Goal: Information Seeking & Learning: Check status

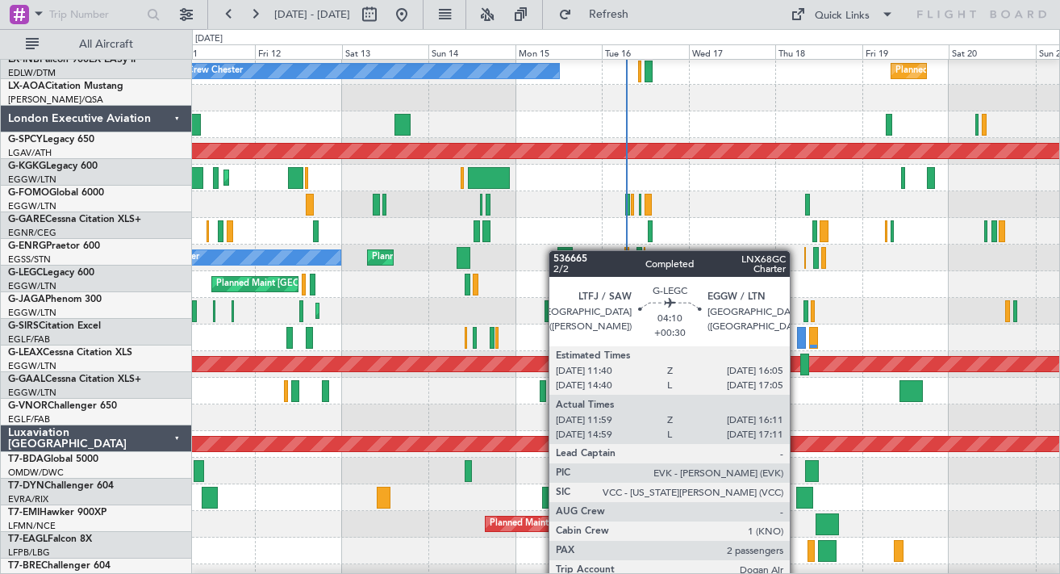
scroll to position [111, 0]
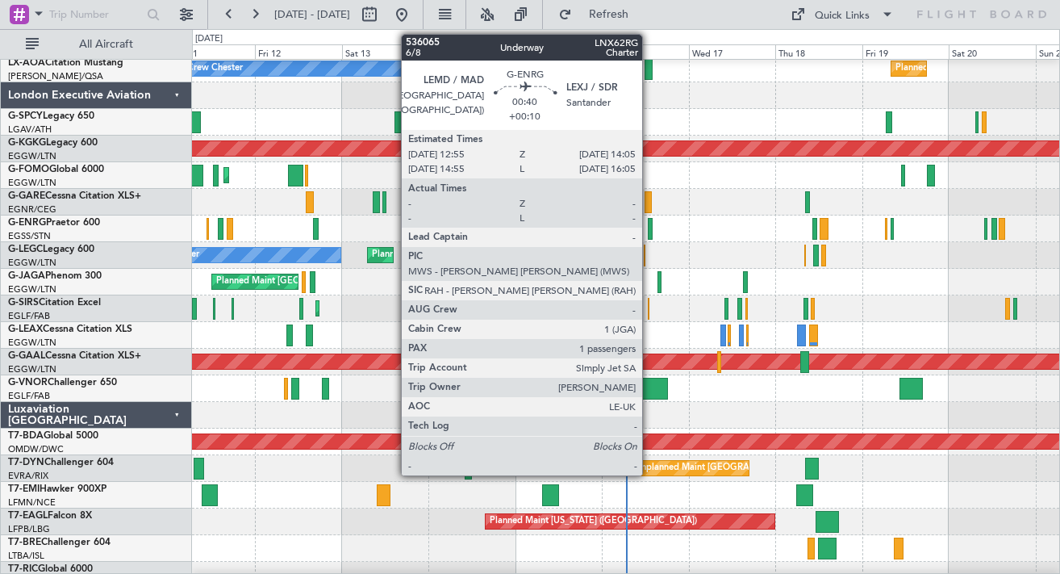
click at [650, 233] on div at bounding box center [650, 229] width 5 height 22
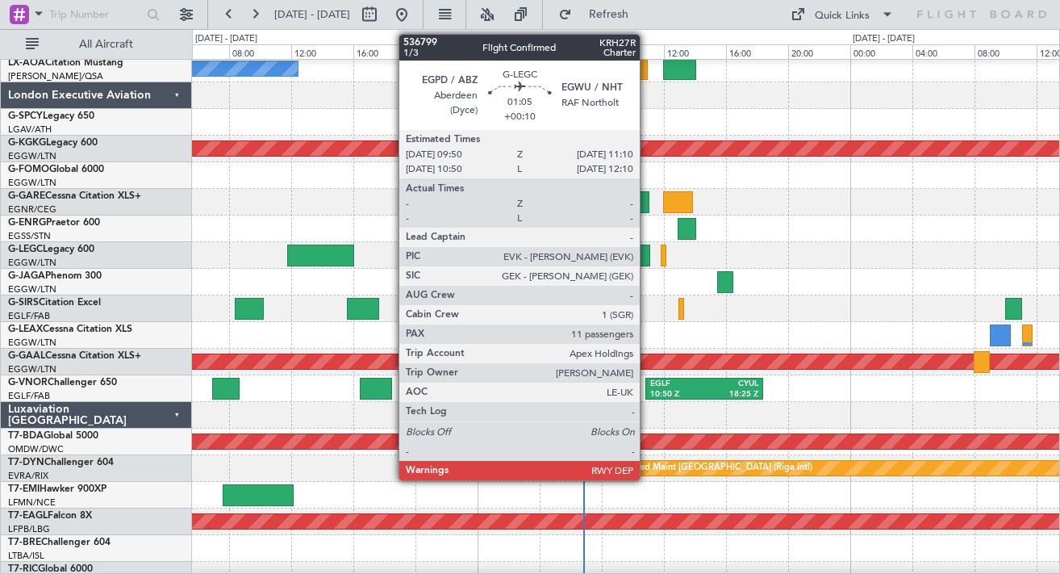
click at [647, 257] on div at bounding box center [639, 256] width 21 height 22
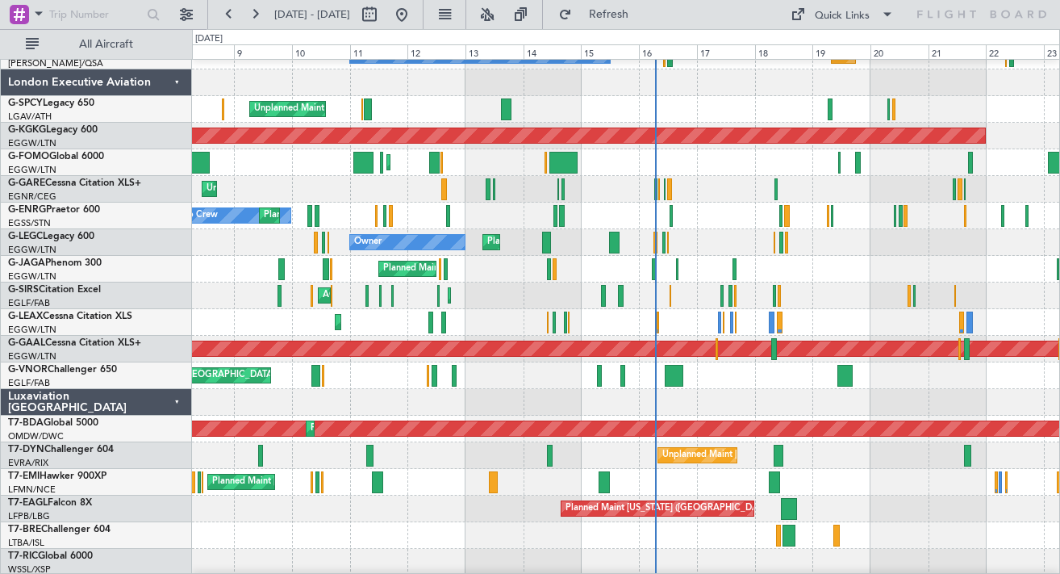
scroll to position [108, 0]
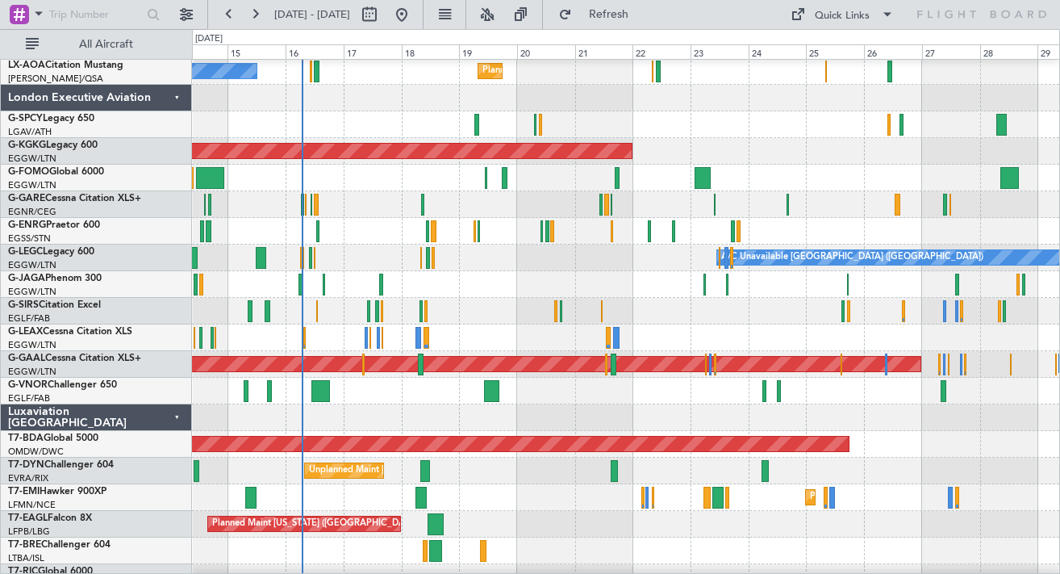
click at [552, 265] on div "A/C Unavailable London (Luton) Planned Maint London (Luton) Owner" at bounding box center [625, 258] width 867 height 27
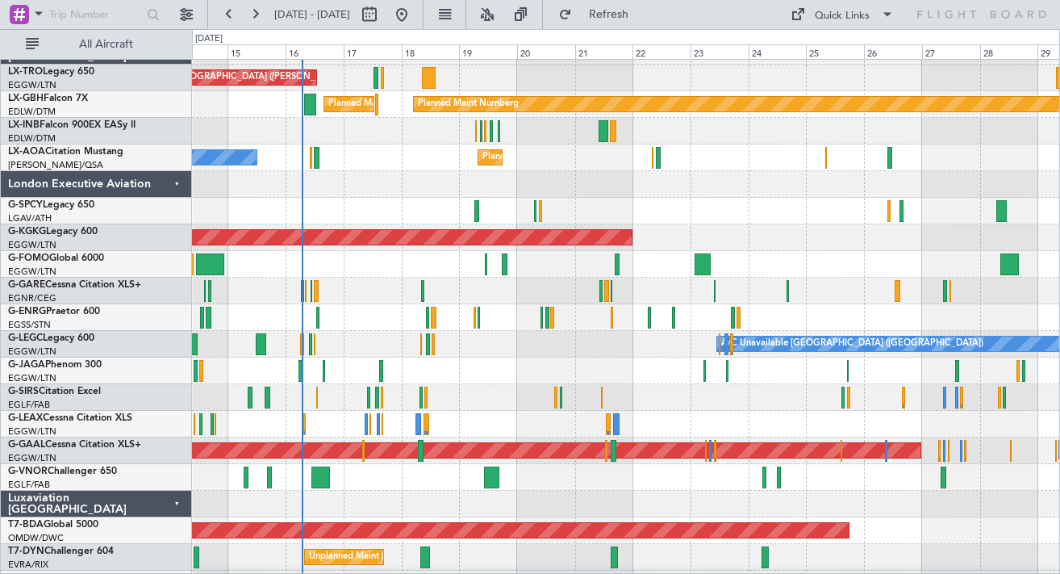
scroll to position [0, 0]
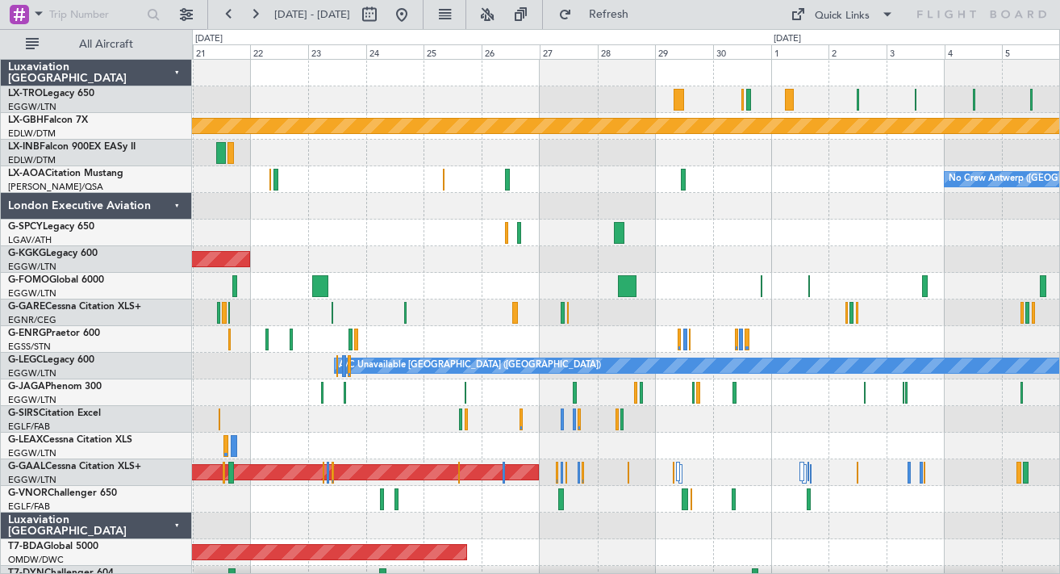
click at [428, 197] on div at bounding box center [625, 206] width 867 height 27
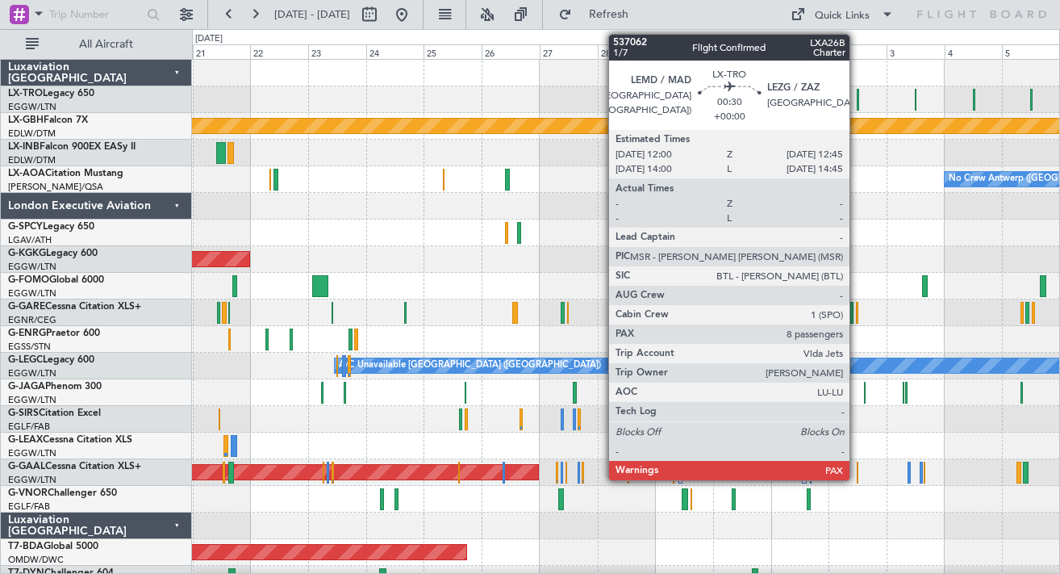
click at [857, 98] on div at bounding box center [858, 100] width 2 height 22
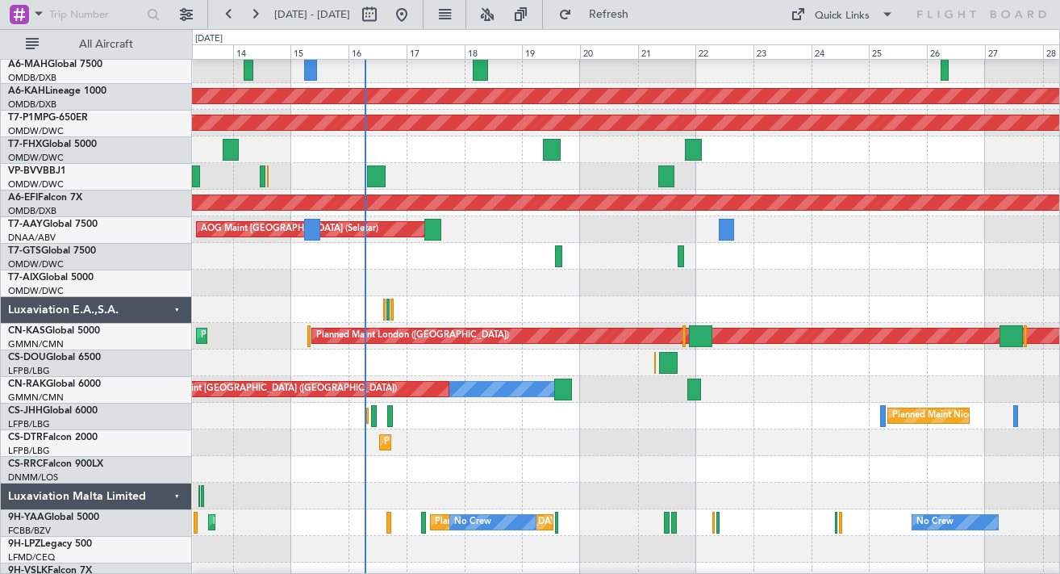
scroll to position [1148, 0]
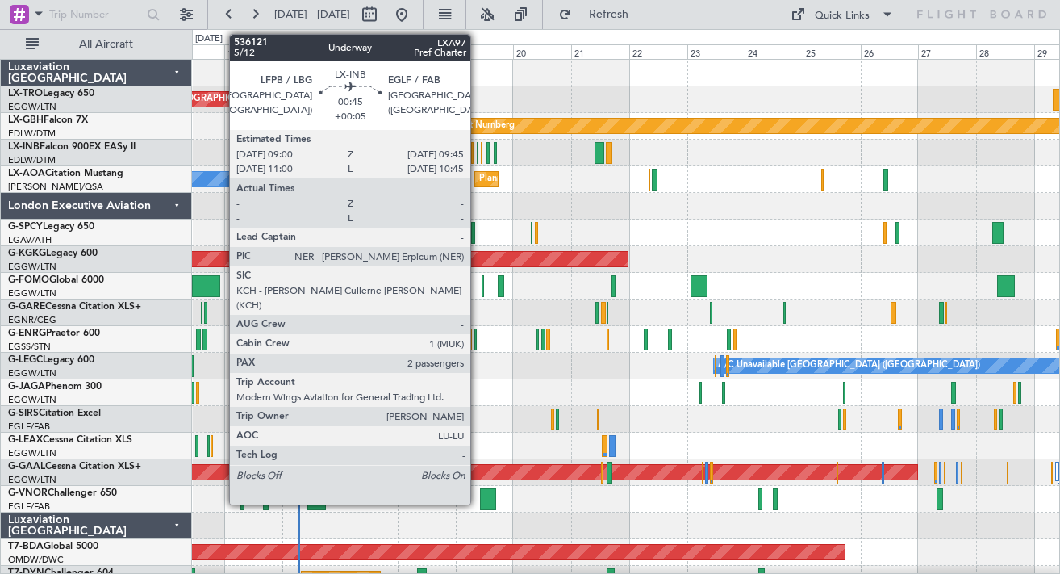
click at [478, 156] on div at bounding box center [478, 153] width 2 height 22
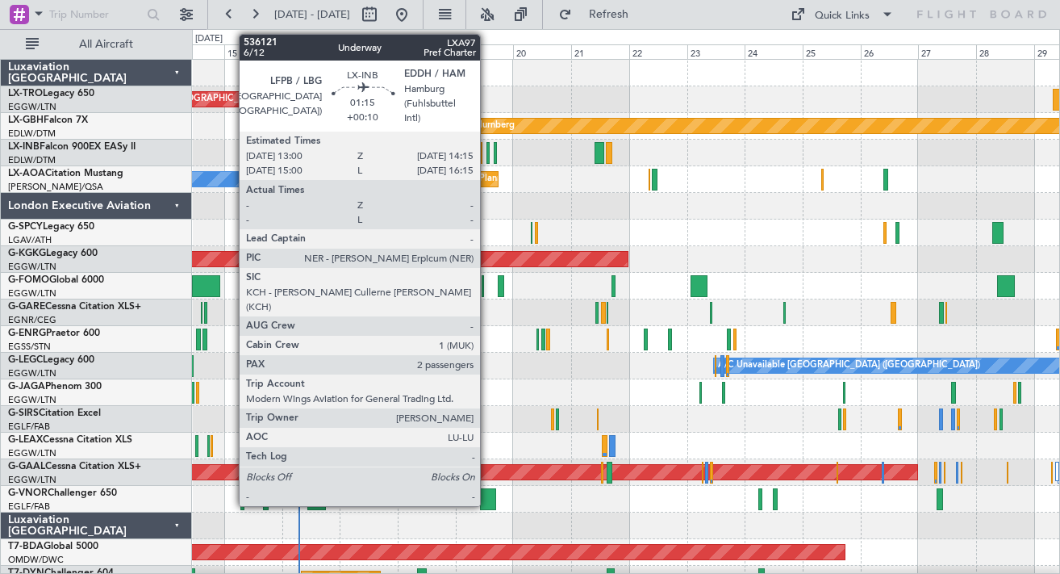
click at [487, 153] on div at bounding box center [488, 153] width 3 height 22
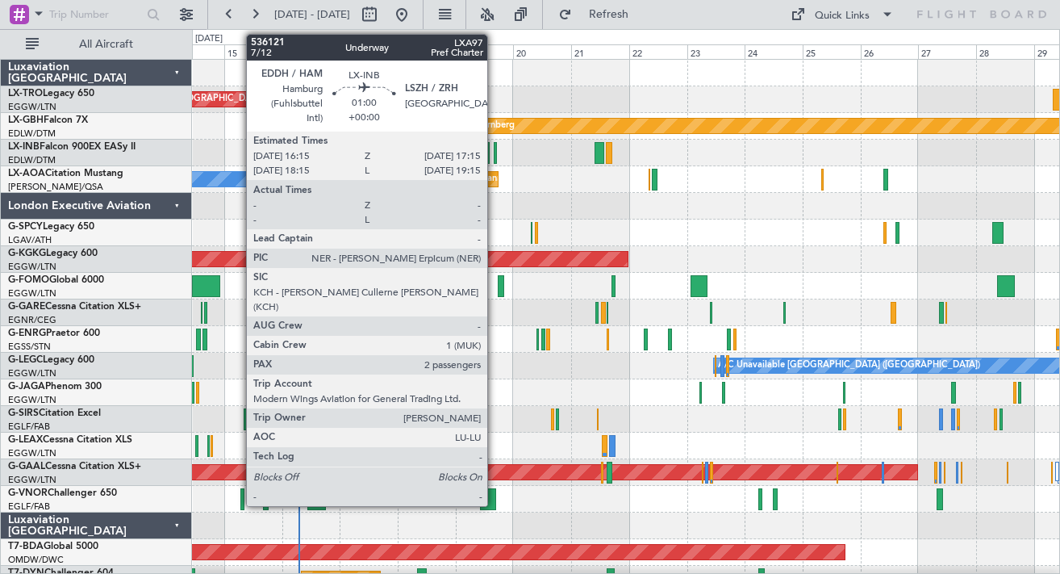
click at [495, 153] on div at bounding box center [495, 153] width 2 height 22
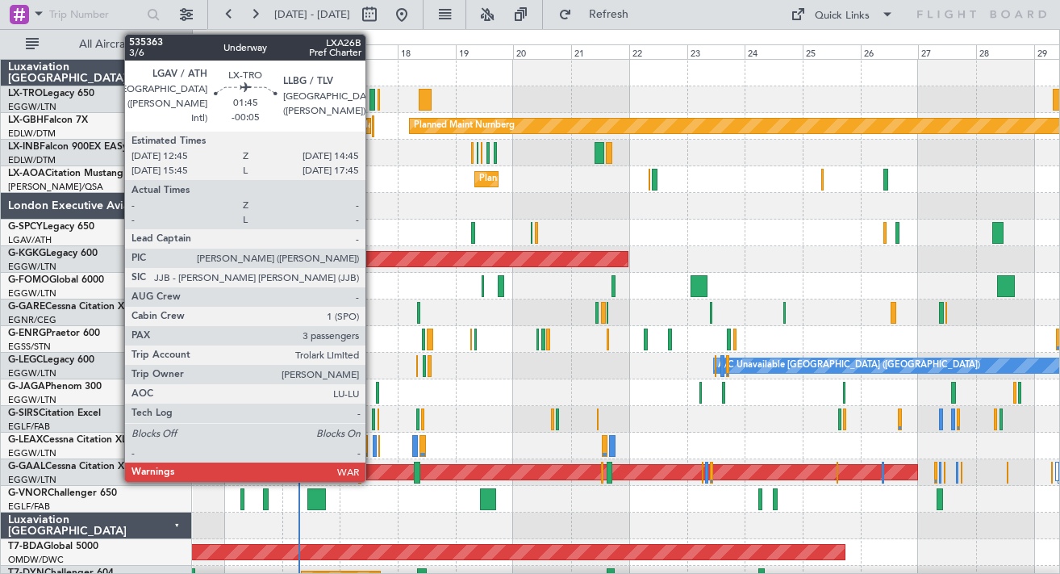
click at [373, 98] on div at bounding box center [372, 100] width 5 height 22
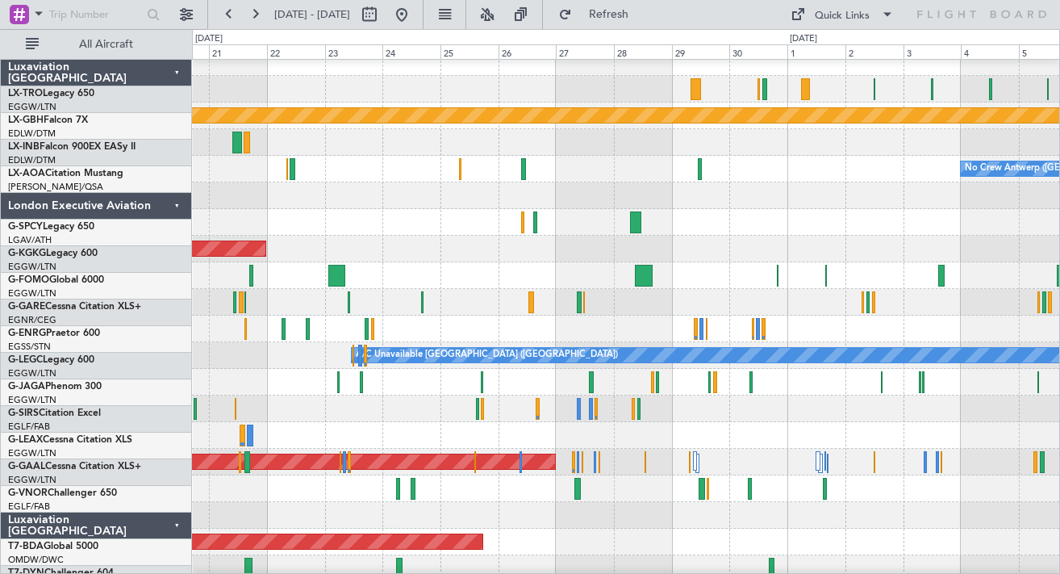
scroll to position [16, 0]
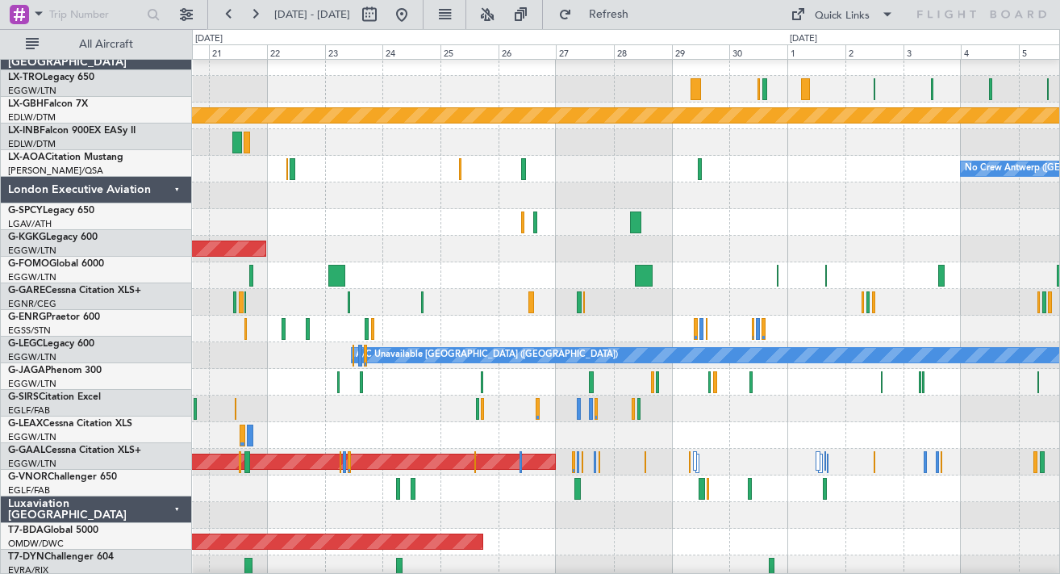
click at [312, 190] on div at bounding box center [625, 195] width 867 height 27
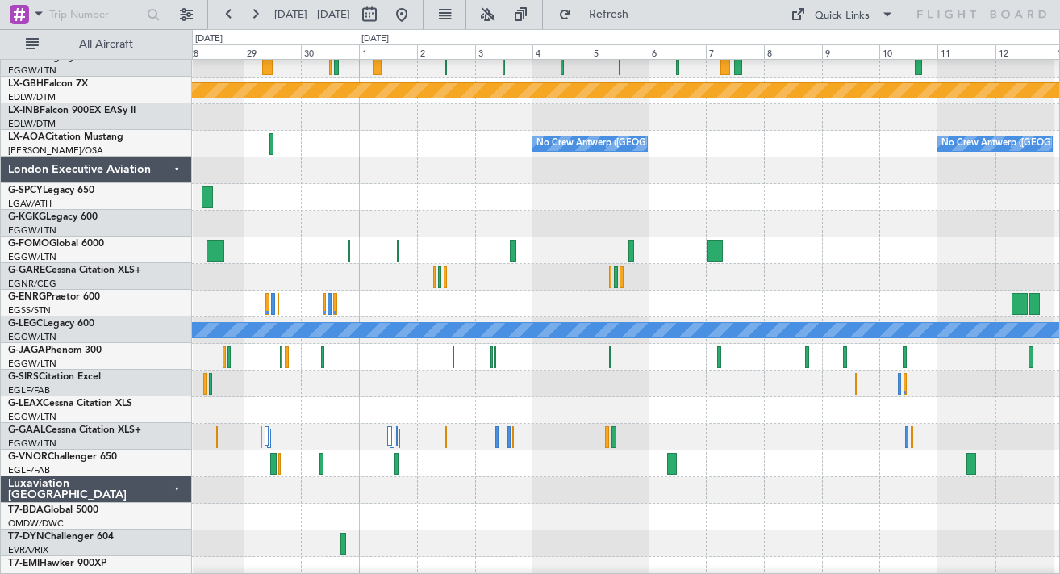
scroll to position [0, 0]
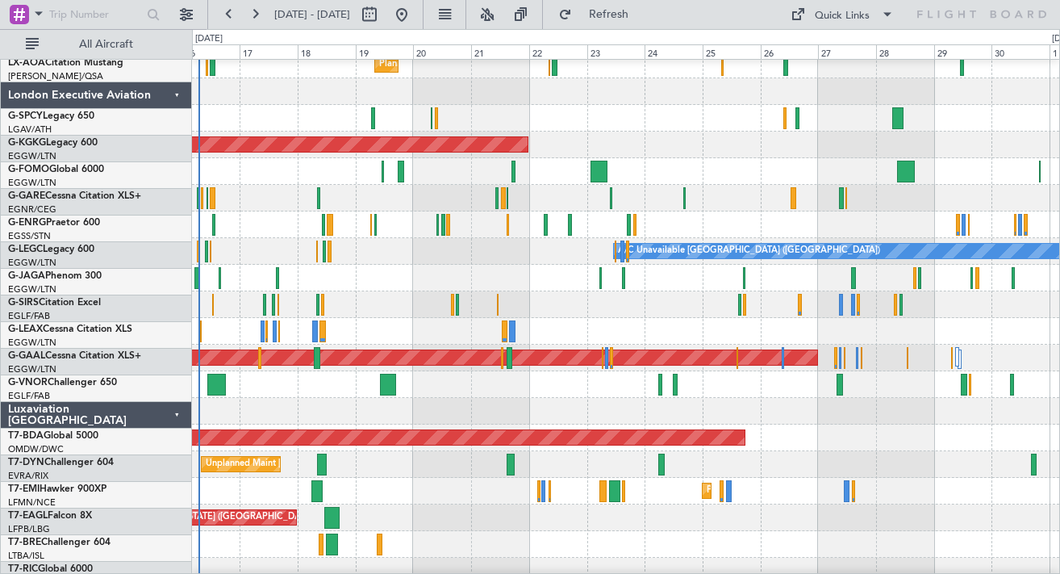
scroll to position [115, 0]
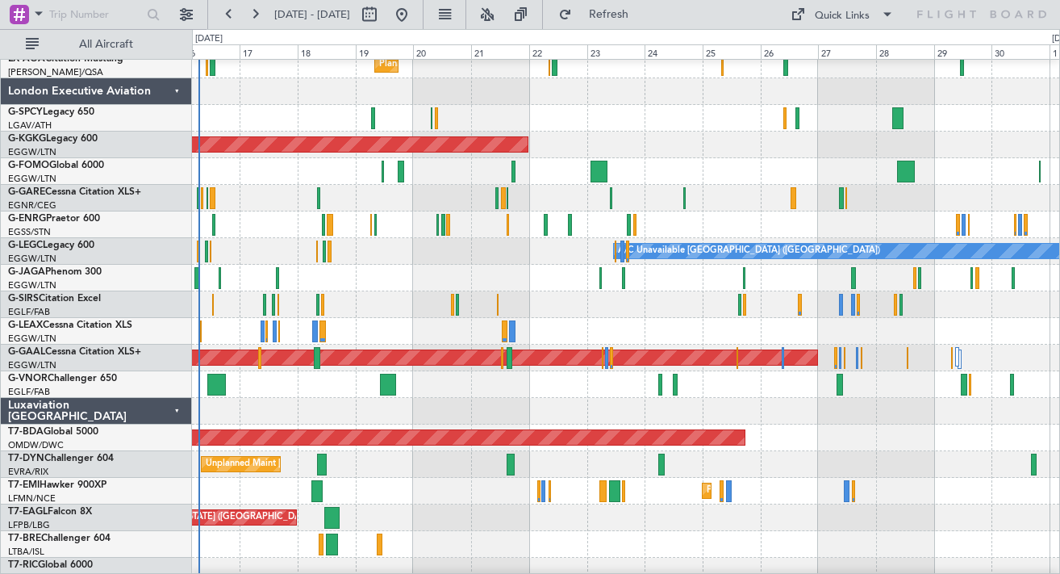
click at [177, 412] on div "Luxaviation [GEOGRAPHIC_DATA]" at bounding box center [96, 411] width 191 height 27
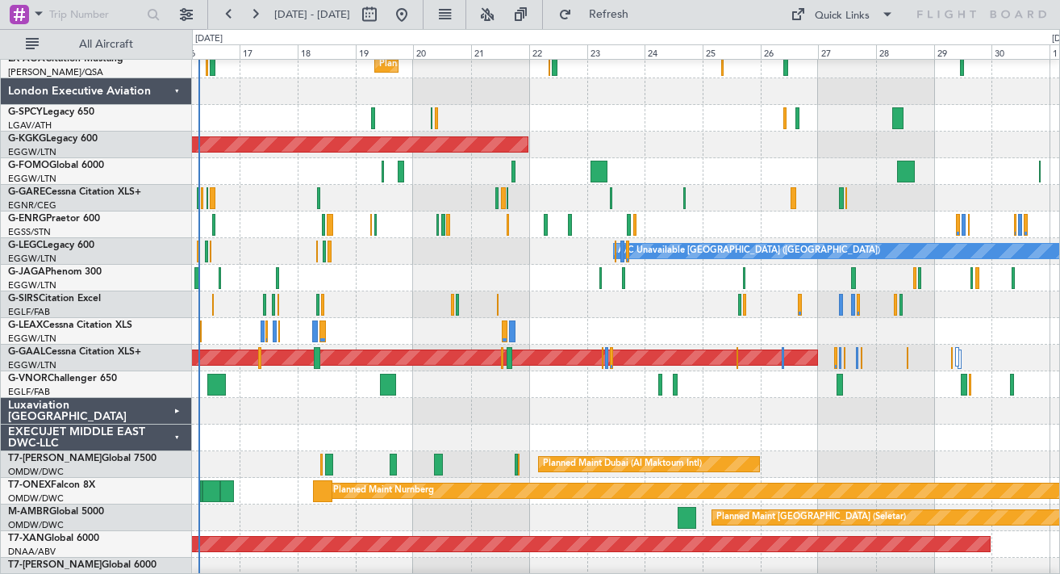
click at [177, 440] on div "EXECUJET MIDDLE EAST DWC-LLC" at bounding box center [96, 437] width 191 height 27
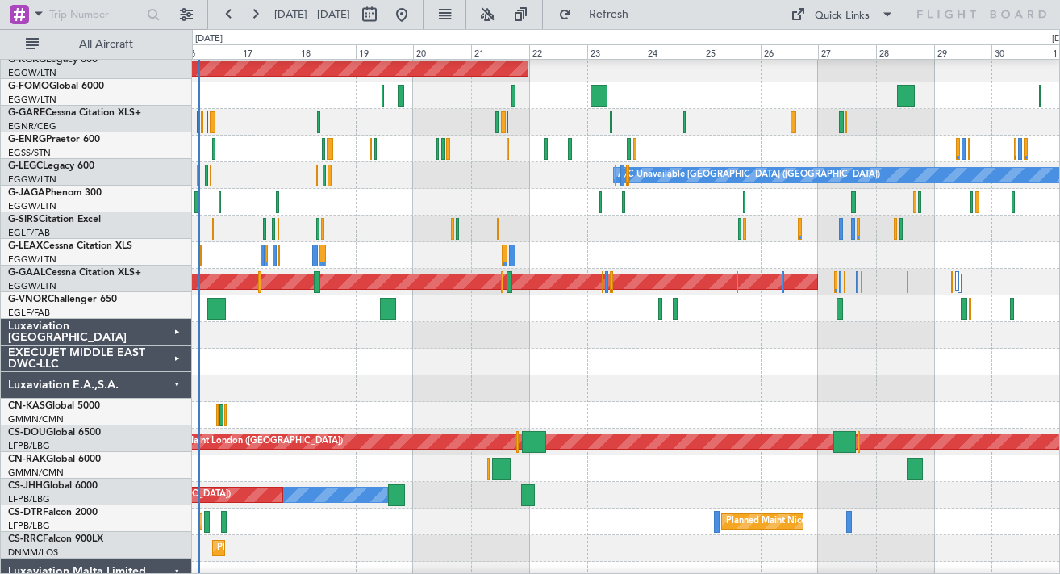
scroll to position [193, 0]
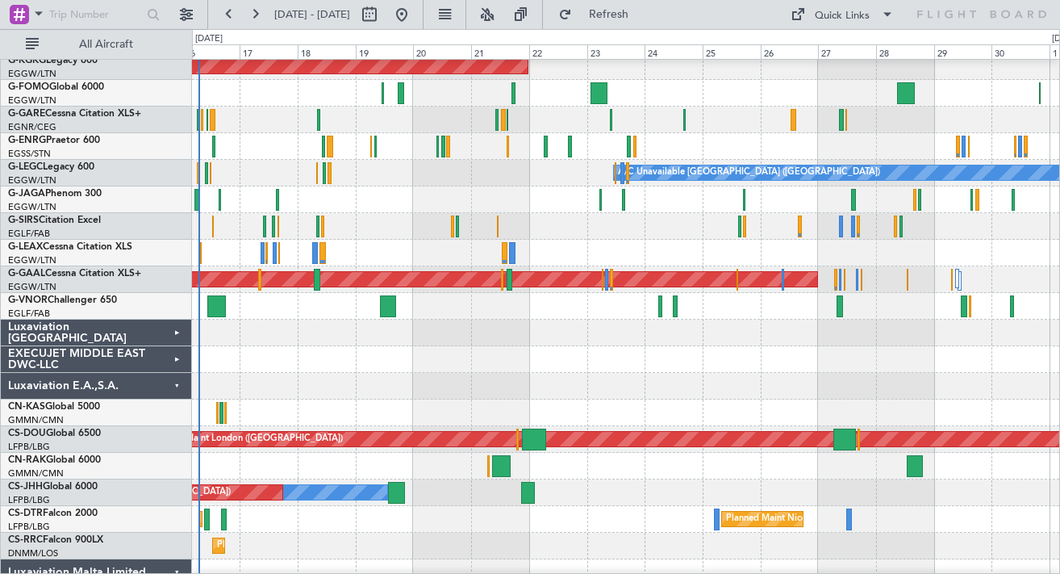
click at [170, 387] on div "Luxaviation E.A.,S.A." at bounding box center [96, 386] width 191 height 27
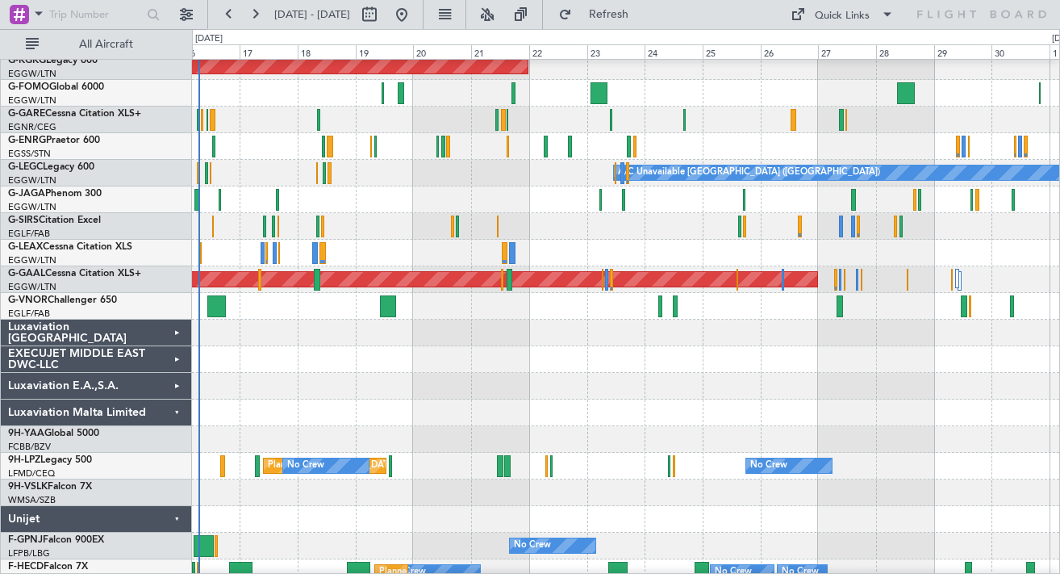
click at [173, 415] on div "Luxaviation Malta Limited" at bounding box center [96, 412] width 191 height 27
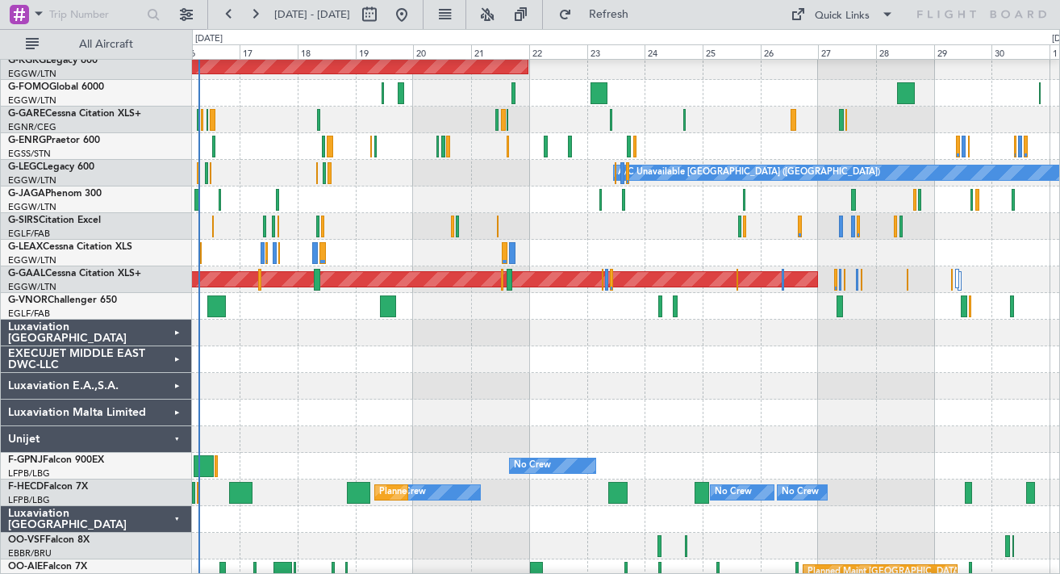
click at [175, 449] on div "Unijet" at bounding box center [96, 439] width 191 height 27
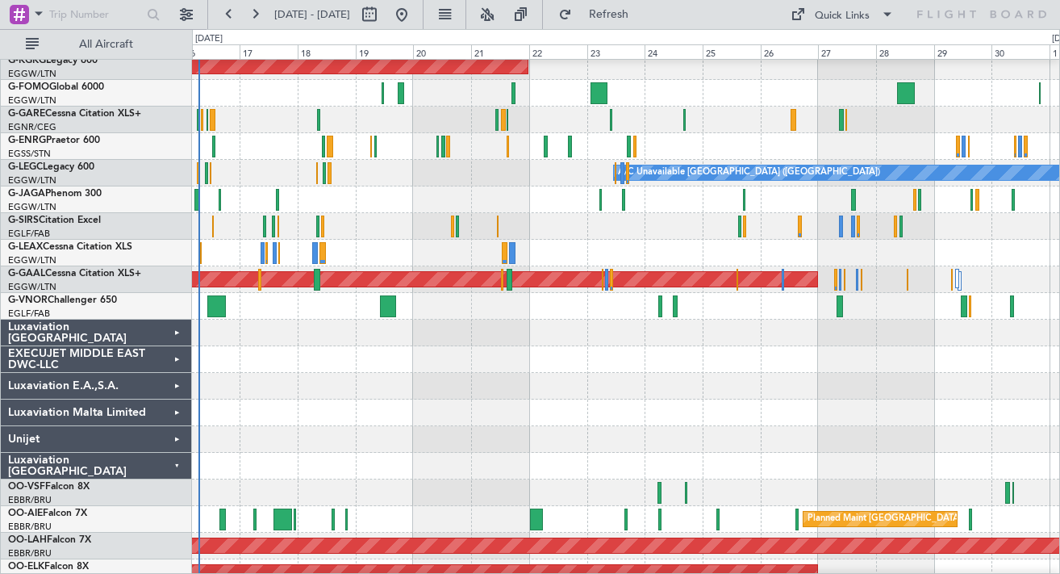
click at [177, 462] on div "Luxaviation [GEOGRAPHIC_DATA]" at bounding box center [96, 466] width 191 height 27
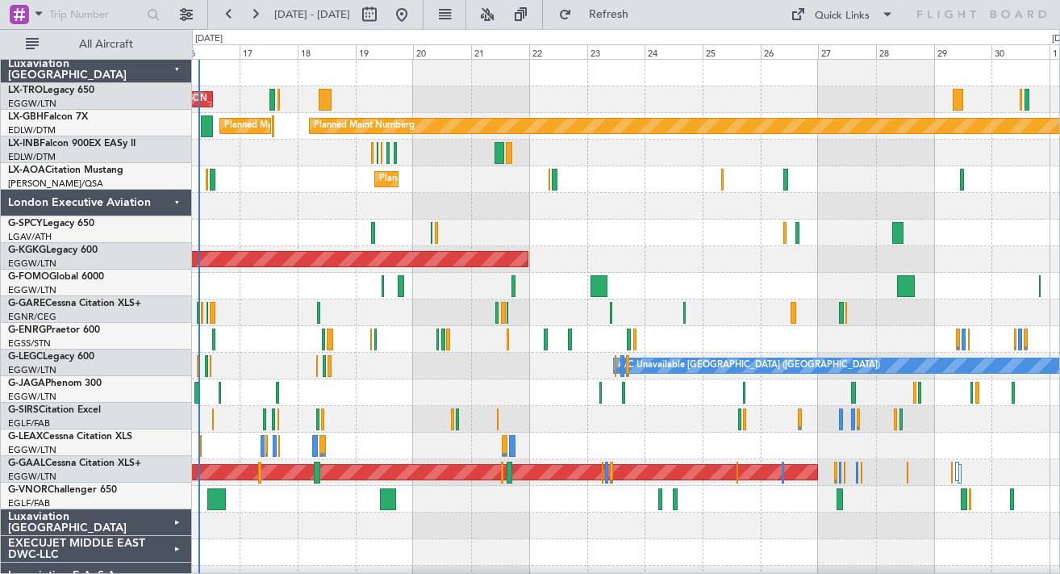
scroll to position [0, 0]
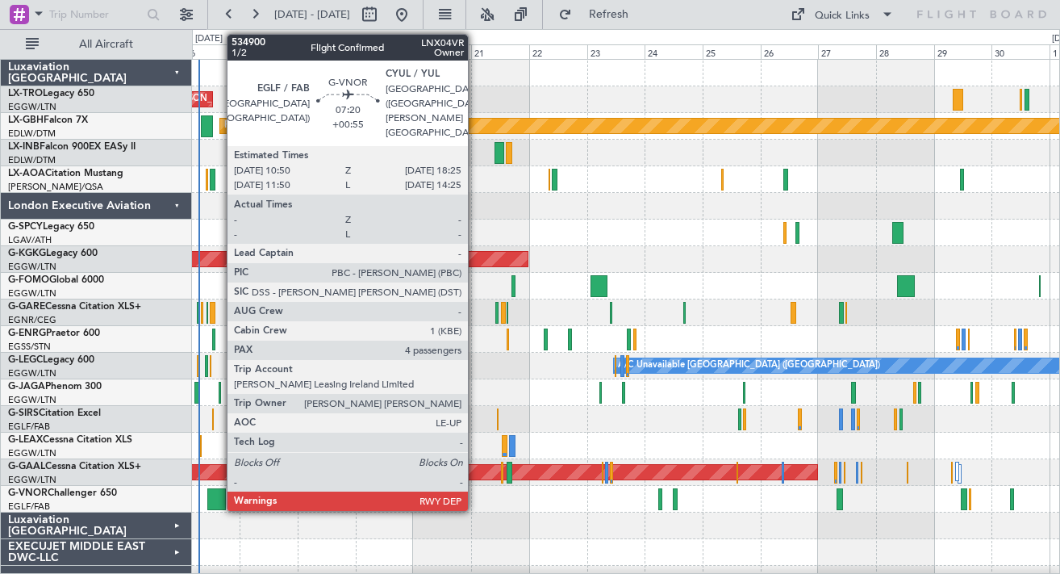
click at [219, 502] on div at bounding box center [216, 499] width 19 height 22
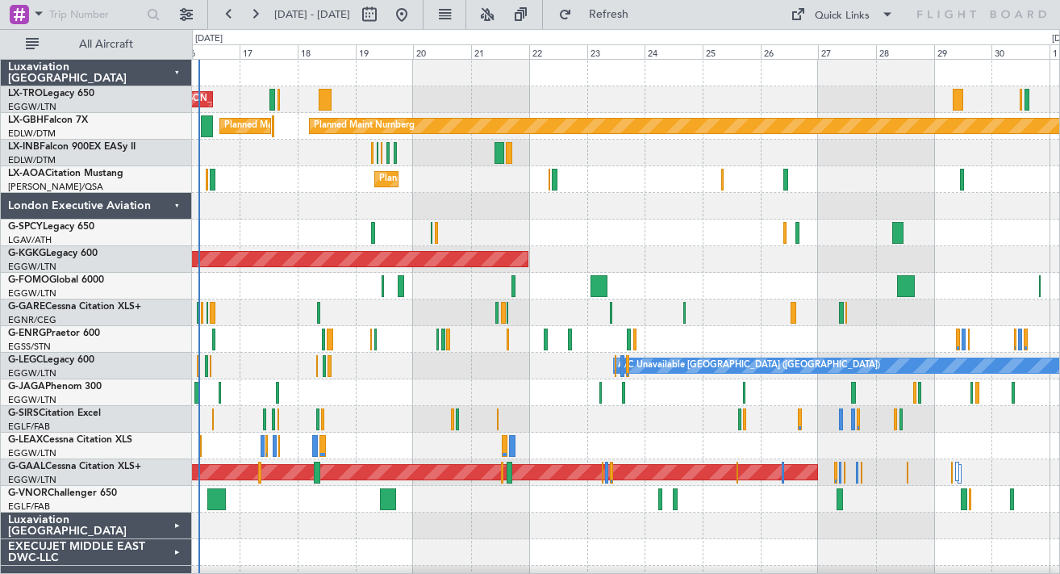
click at [207, 449] on div at bounding box center [625, 446] width 867 height 27
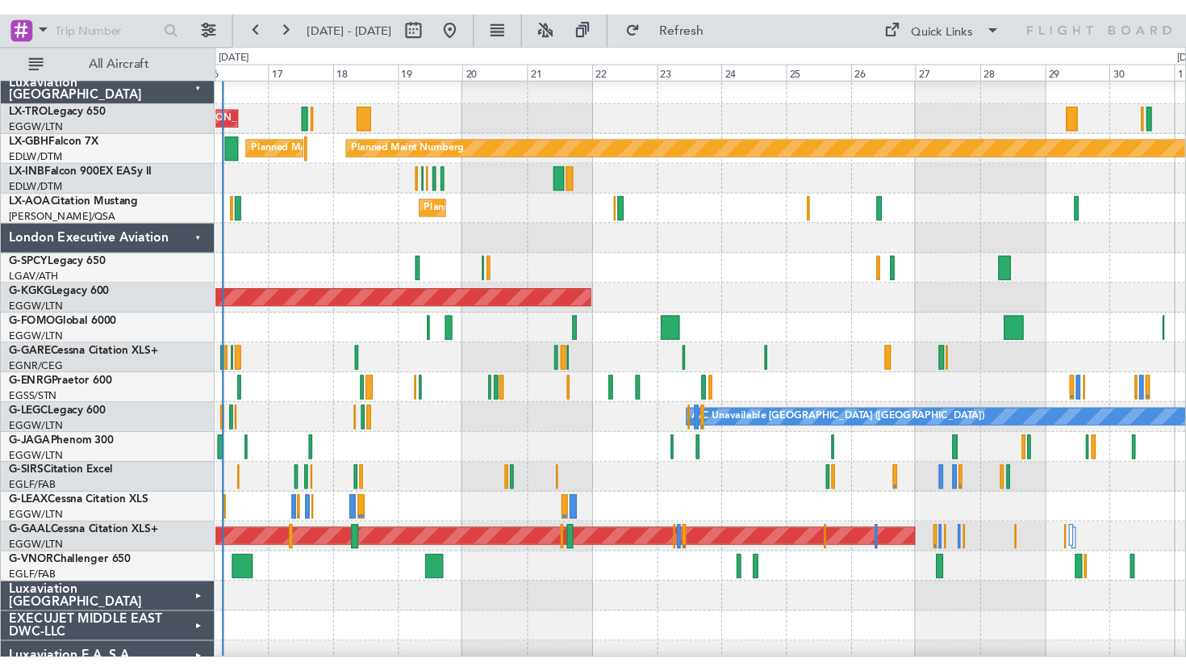
scroll to position [8, 0]
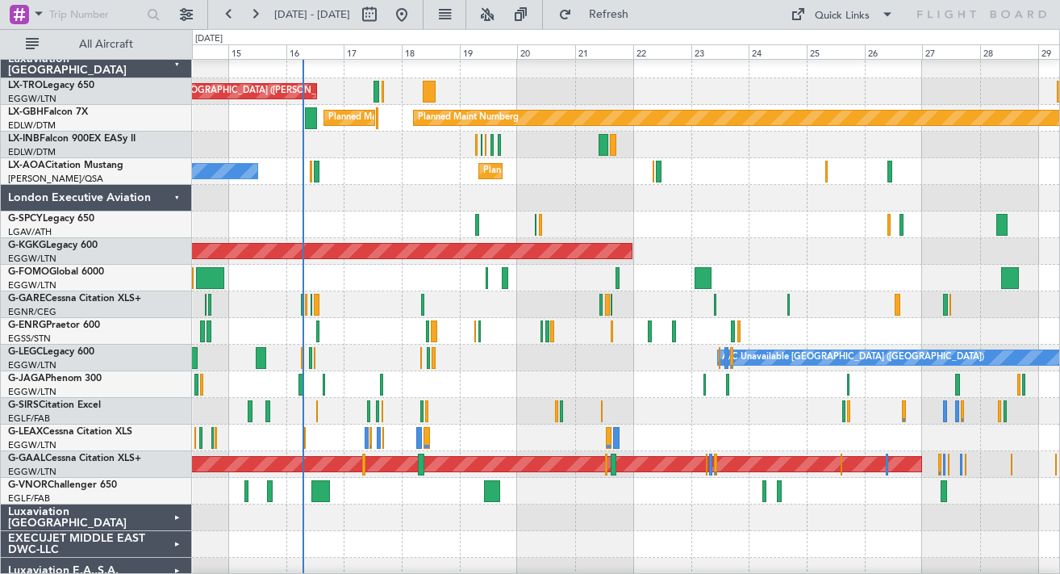
click at [332, 318] on div at bounding box center [625, 331] width 867 height 27
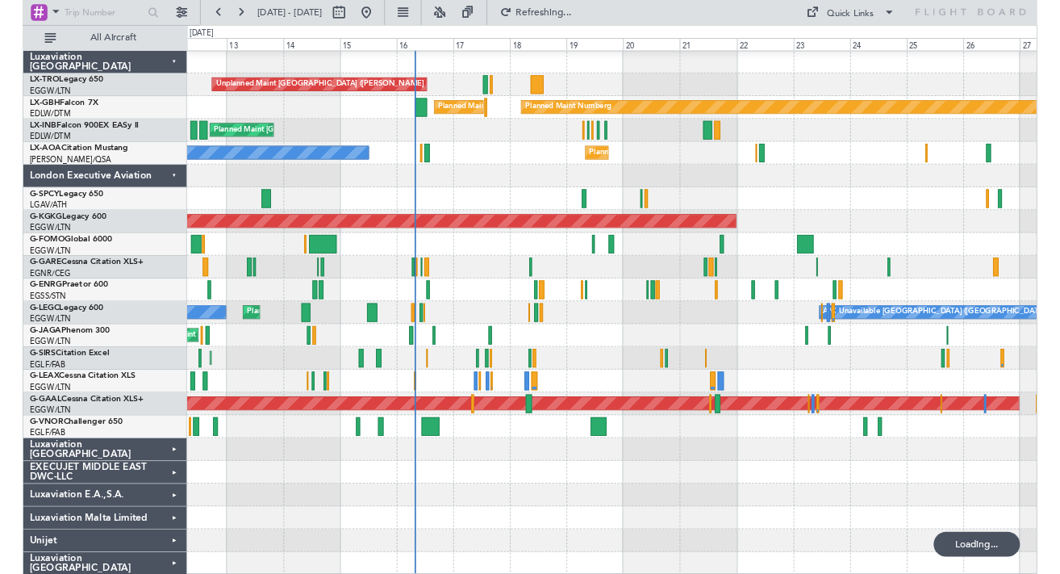
scroll to position [0, 0]
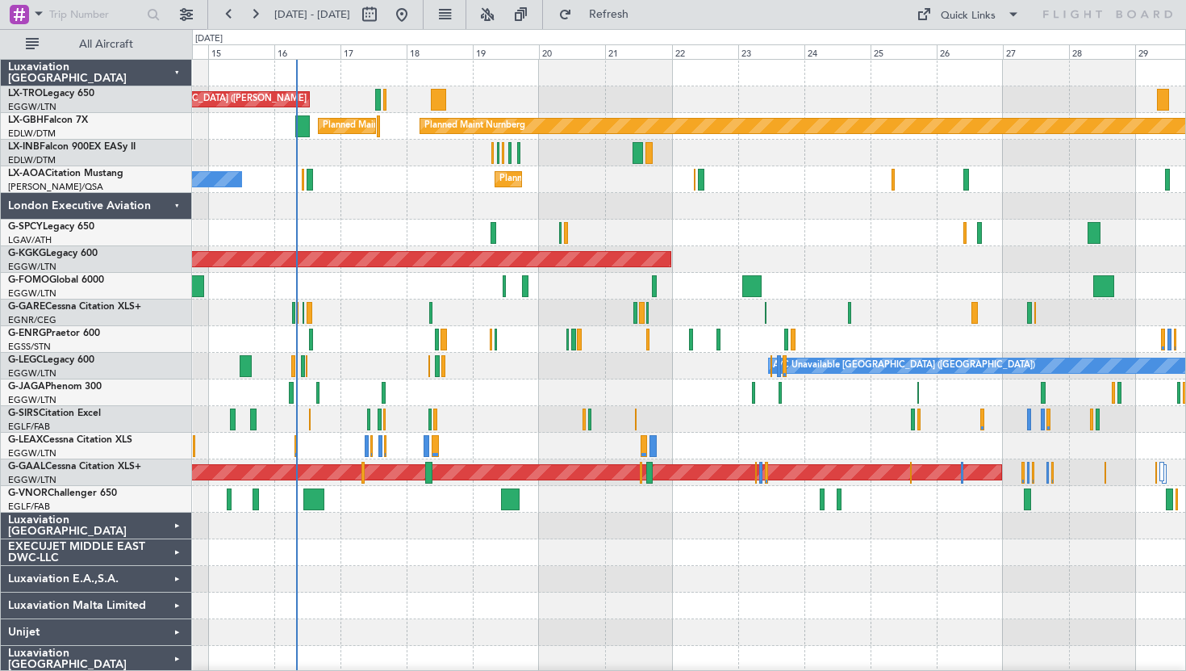
click at [1060, 246] on div "Unplanned Maint [GEOGRAPHIC_DATA] ([PERSON_NAME] Intl) Planned Maint Nurnberg P…" at bounding box center [688, 366] width 993 height 612
